Goal: Transaction & Acquisition: Purchase product/service

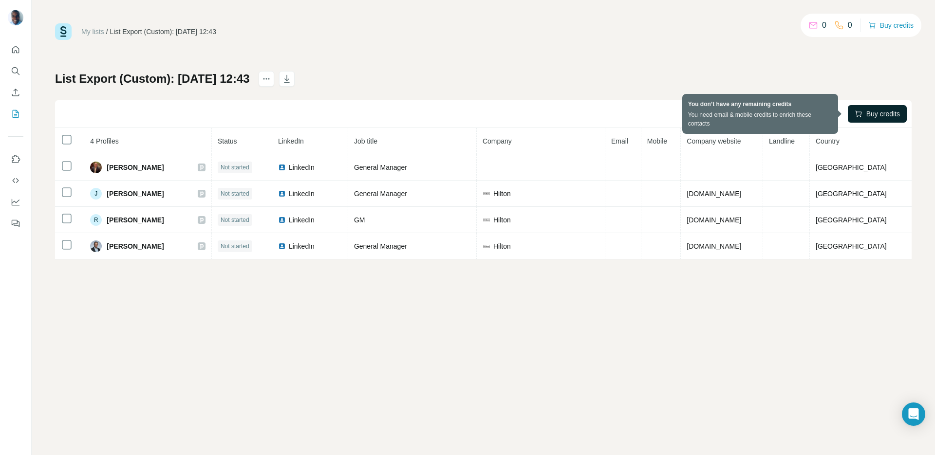
click at [866, 113] on span "Buy credits" at bounding box center [883, 114] width 34 height 10
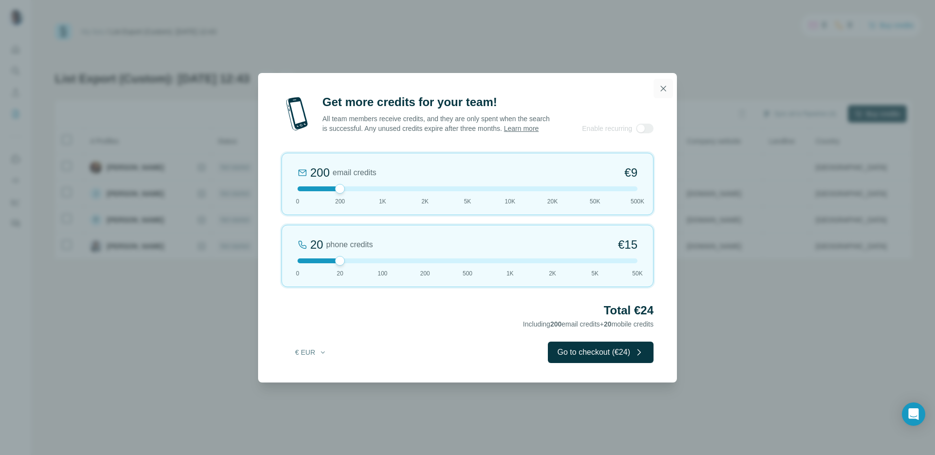
click at [664, 86] on icon "button" at bounding box center [663, 88] width 5 height 5
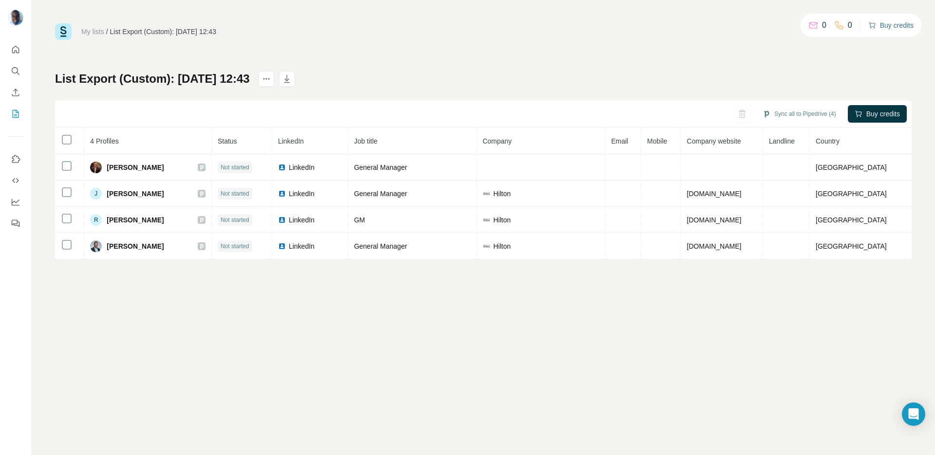
click at [881, 23] on button "Buy credits" at bounding box center [890, 26] width 45 height 14
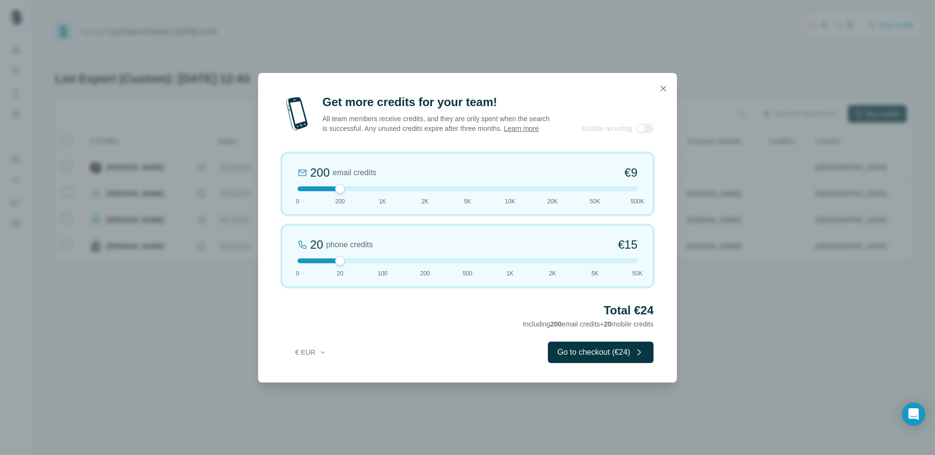
drag, startPoint x: 341, startPoint y: 194, endPoint x: 350, endPoint y: 195, distance: 8.8
click at [354, 191] on div at bounding box center [467, 188] width 340 height 5
drag, startPoint x: 338, startPoint y: 263, endPoint x: 367, endPoint y: 264, distance: 28.2
click at [367, 263] on div at bounding box center [467, 261] width 340 height 5
click at [333, 263] on div at bounding box center [467, 261] width 340 height 5
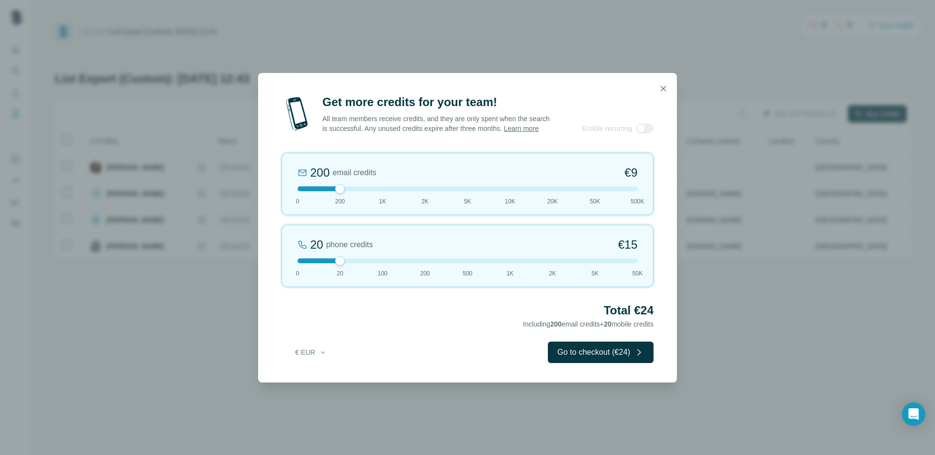
drag, startPoint x: 339, startPoint y: 192, endPoint x: 348, endPoint y: 194, distance: 9.6
click at [349, 191] on div at bounding box center [467, 188] width 340 height 5
click at [403, 191] on div at bounding box center [467, 188] width 340 height 5
click at [399, 191] on div at bounding box center [467, 188] width 340 height 5
click at [301, 263] on div at bounding box center [467, 261] width 340 height 5
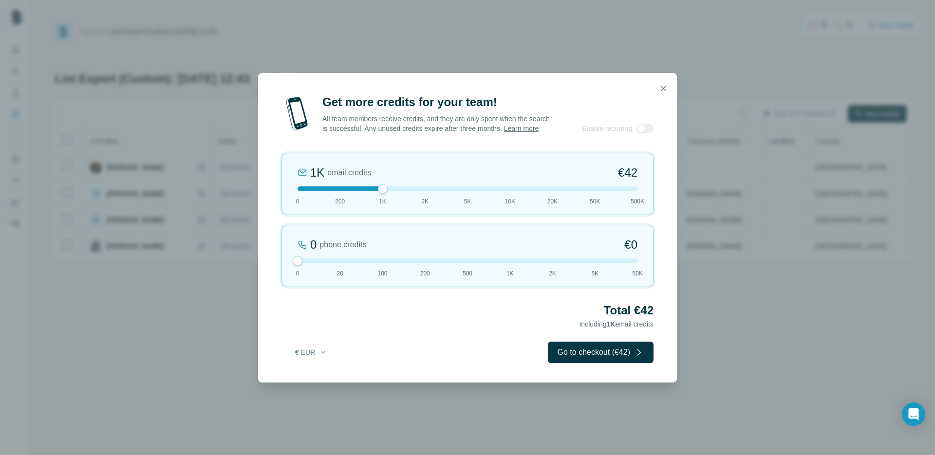
click at [551, 206] on span "20K" at bounding box center [552, 201] width 10 height 9
drag, startPoint x: 555, startPoint y: 194, endPoint x: 470, endPoint y: 201, distance: 84.5
click at [470, 201] on div "5K email credits 8% Discount €194 0 200 1K 2K 5K 10K 20K 50K 500K" at bounding box center [467, 184] width 372 height 62
drag, startPoint x: 468, startPoint y: 194, endPoint x: 425, endPoint y: 201, distance: 43.9
click at [425, 201] on div "2K email credits 5% Discount €80 0 200 1K 2K 5K 10K 20K 50K 500K" at bounding box center [467, 184] width 372 height 62
